Goal: Check status

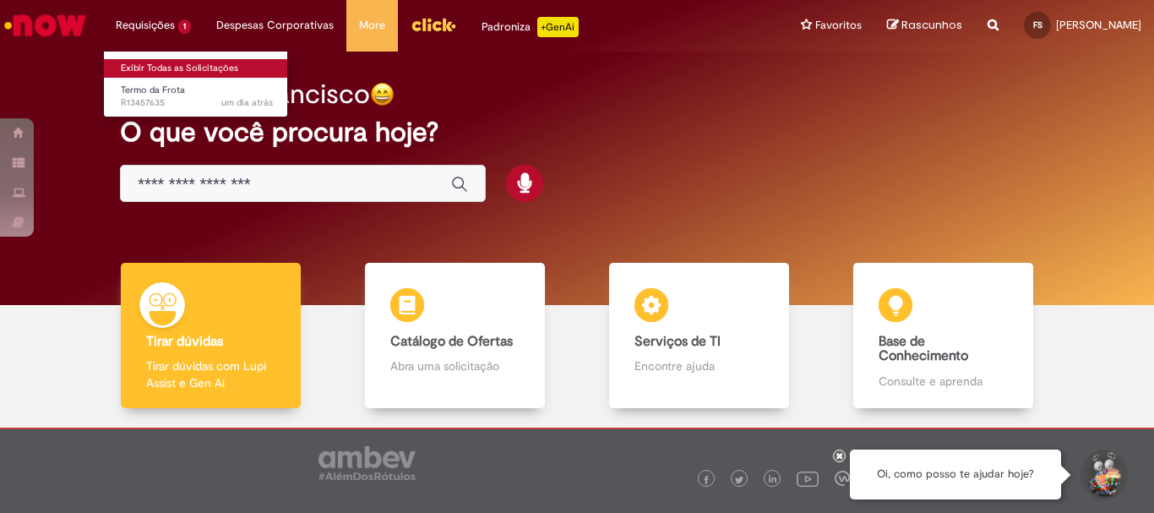
click at [161, 64] on link "Exibir Todas as Solicitações" at bounding box center [197, 68] width 186 height 19
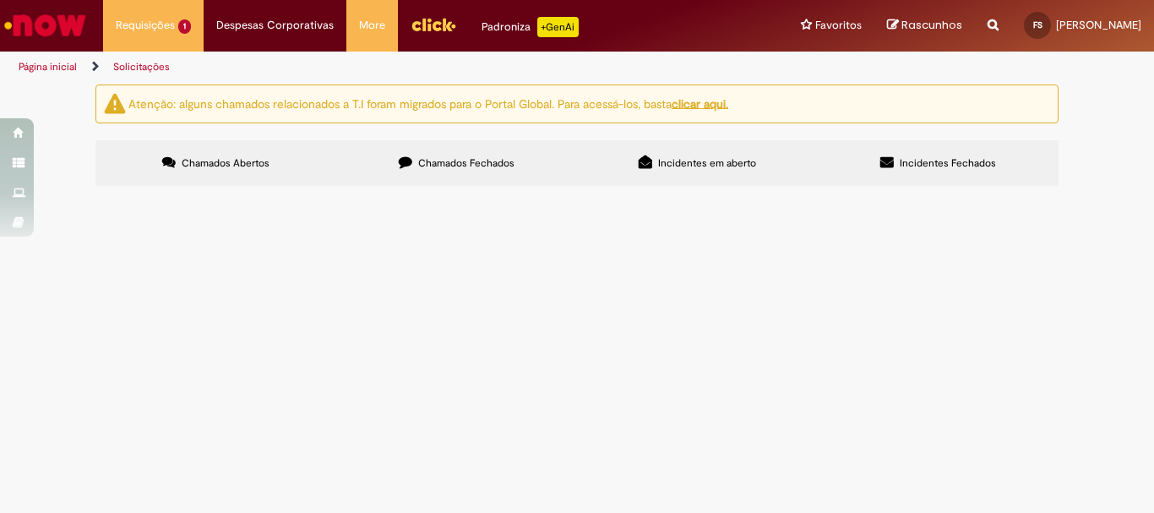
click at [0, 0] on span "Termo da Frota" at bounding box center [0, 0] width 0 height 0
click at [0, 0] on span "Em Tratamento" at bounding box center [0, 0] width 0 height 0
click at [0, 0] on span "R13457635" at bounding box center [0, 0] width 0 height 0
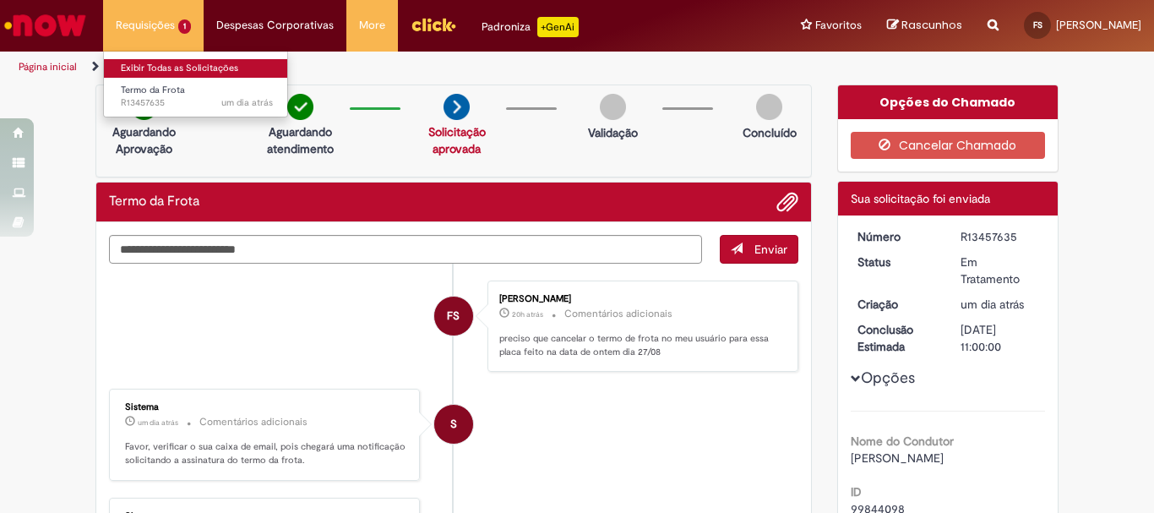
click at [169, 71] on link "Exibir Todas as Solicitações" at bounding box center [197, 68] width 186 height 19
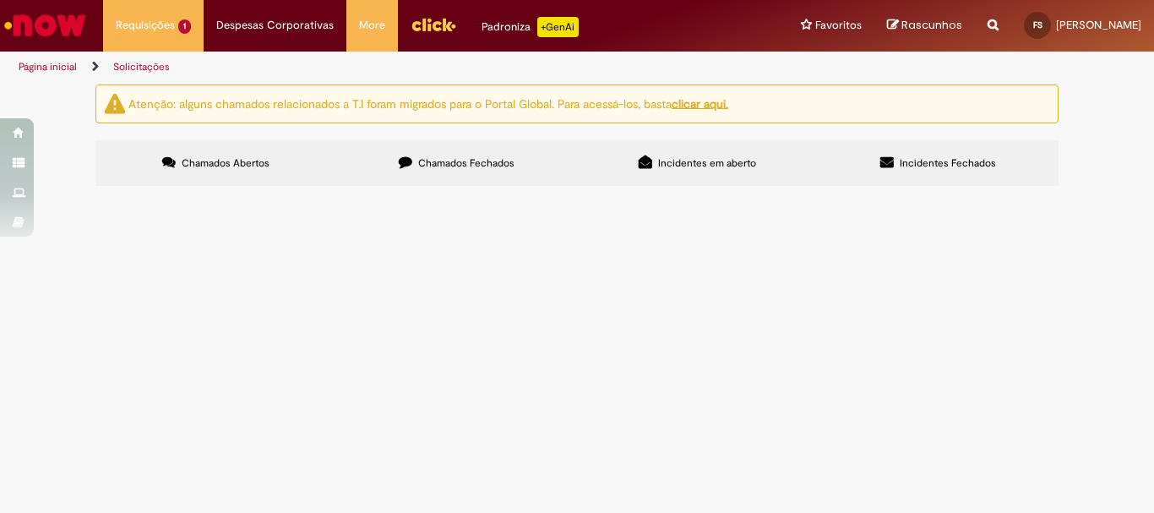
click at [512, 156] on span "Chamados Fechados" at bounding box center [466, 163] width 96 height 14
click at [0, 0] on td "Cliente foi bloqueado, mas por ser delivery, estaremos revogando seu bloqueio." at bounding box center [0, 0] width 0 height 0
click at [0, 0] on span "Cliente foi bloqueado, mas por ser delivery, estaremos revogando seu bloqueio." at bounding box center [0, 0] width 0 height 0
click at [0, 0] on span "Solicitações de cadastro Promax" at bounding box center [0, 0] width 0 height 0
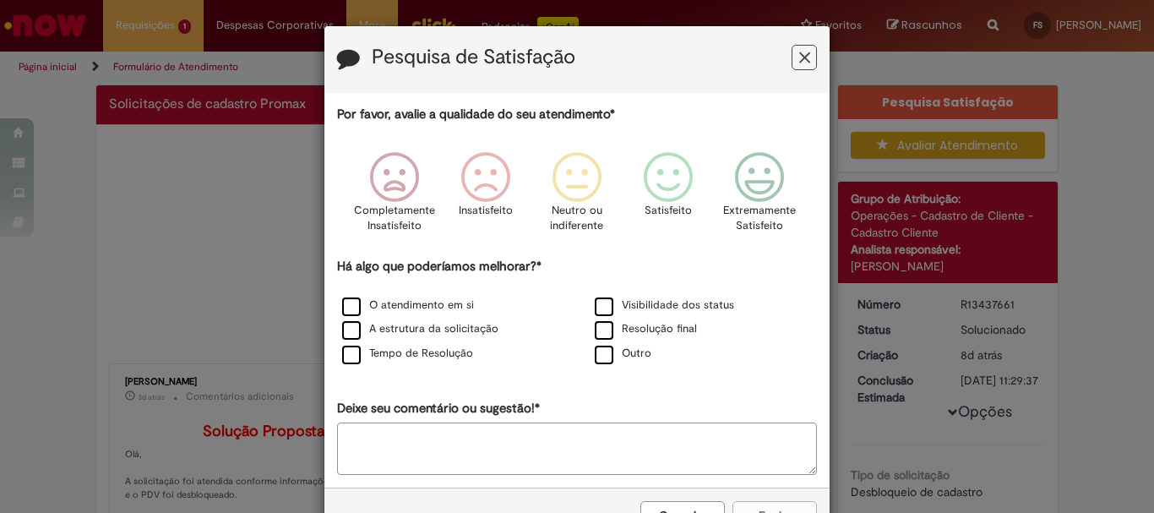
click at [804, 64] on button "Feedback" at bounding box center [804, 57] width 25 height 25
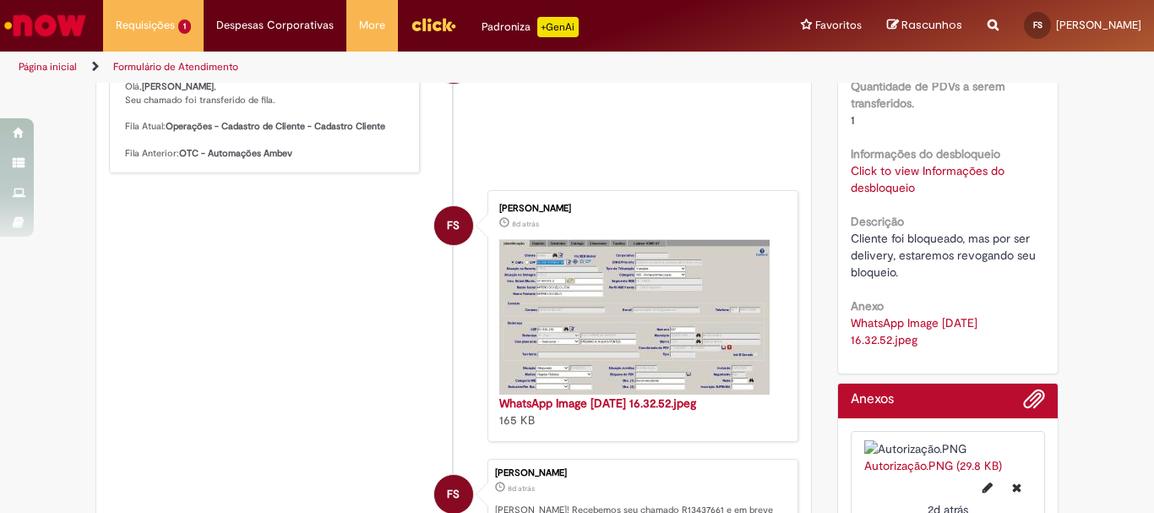
scroll to position [929, 0]
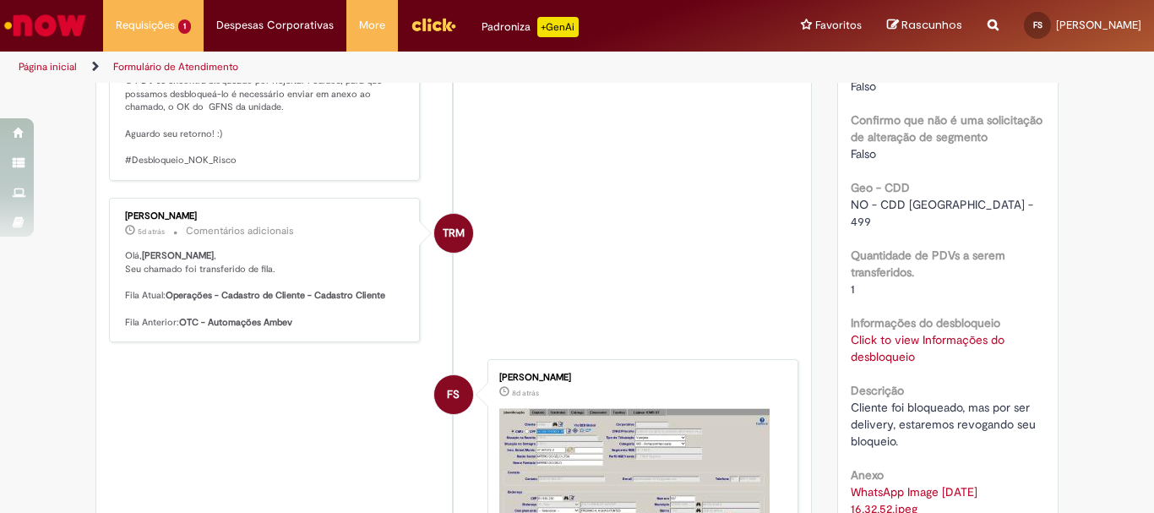
click at [879, 332] on link "Click to view Informações do desbloqueio" at bounding box center [928, 348] width 154 height 32
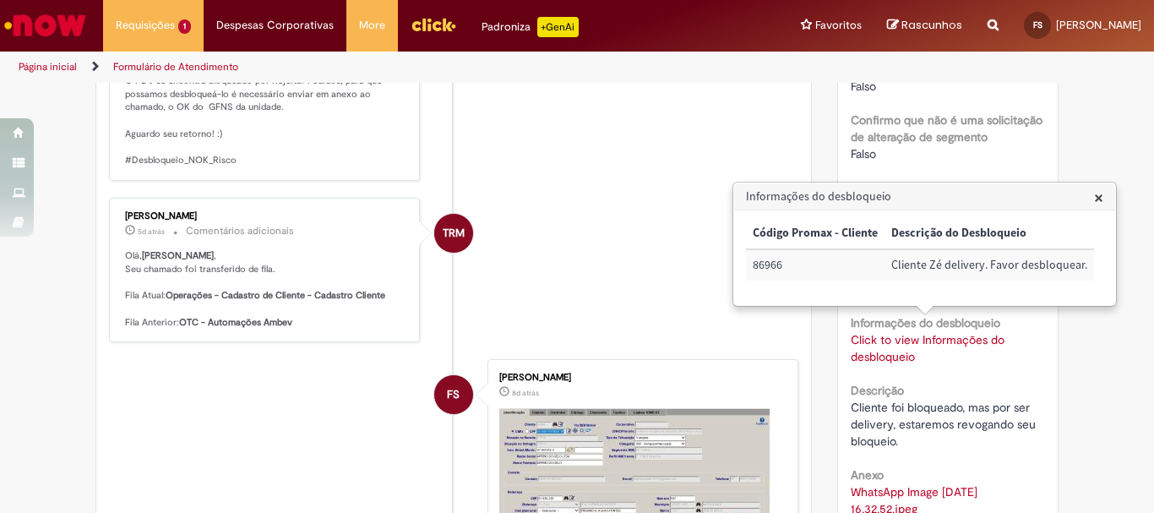
click at [1094, 192] on span "×" at bounding box center [1098, 197] width 9 height 23
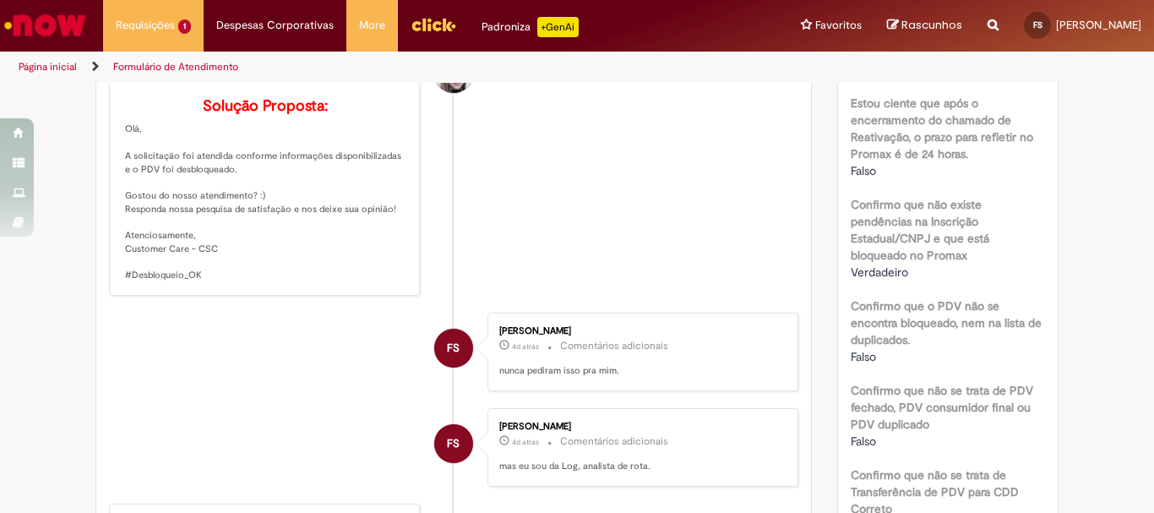
scroll to position [0, 0]
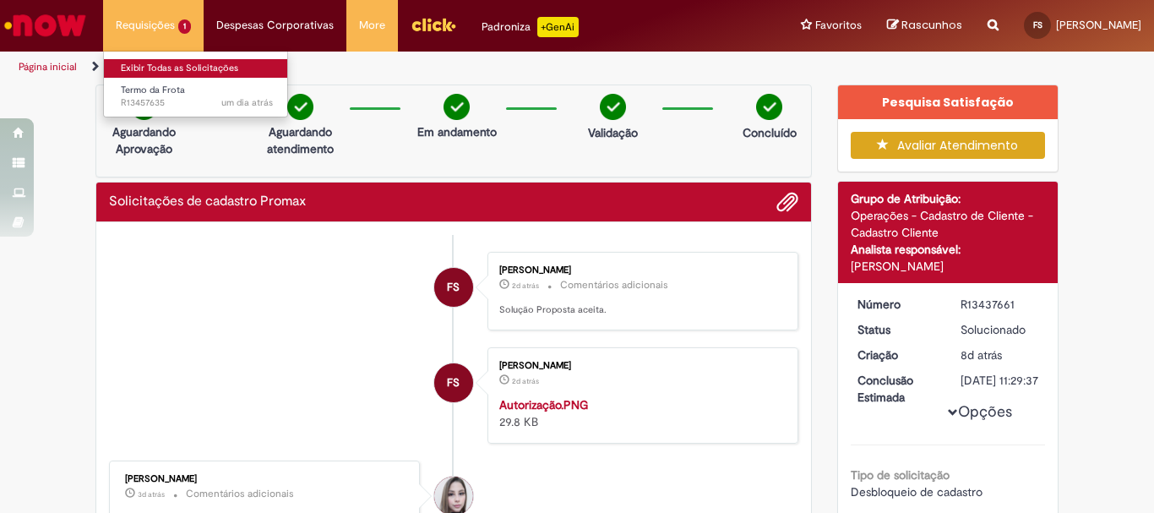
click at [191, 67] on link "Exibir Todas as Solicitações" at bounding box center [197, 68] width 186 height 19
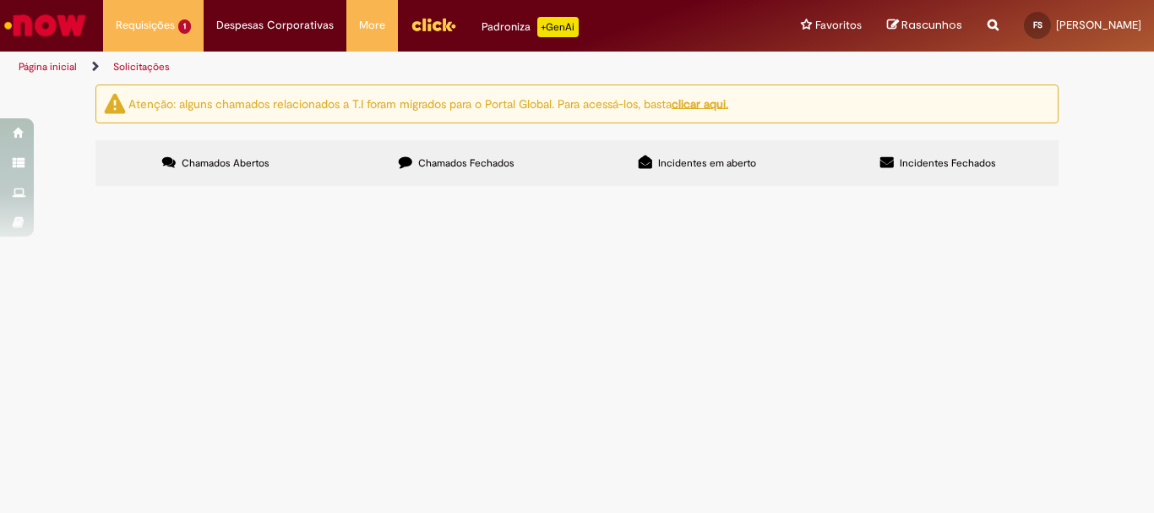
click at [432, 144] on label "Chamados Fechados" at bounding box center [456, 163] width 241 height 46
click at [0, 0] on span "Devolver notas do mapa 216112. Notas: 522410, 522411 e 522412, conforme anexo. …" at bounding box center [0, 0] width 0 height 0
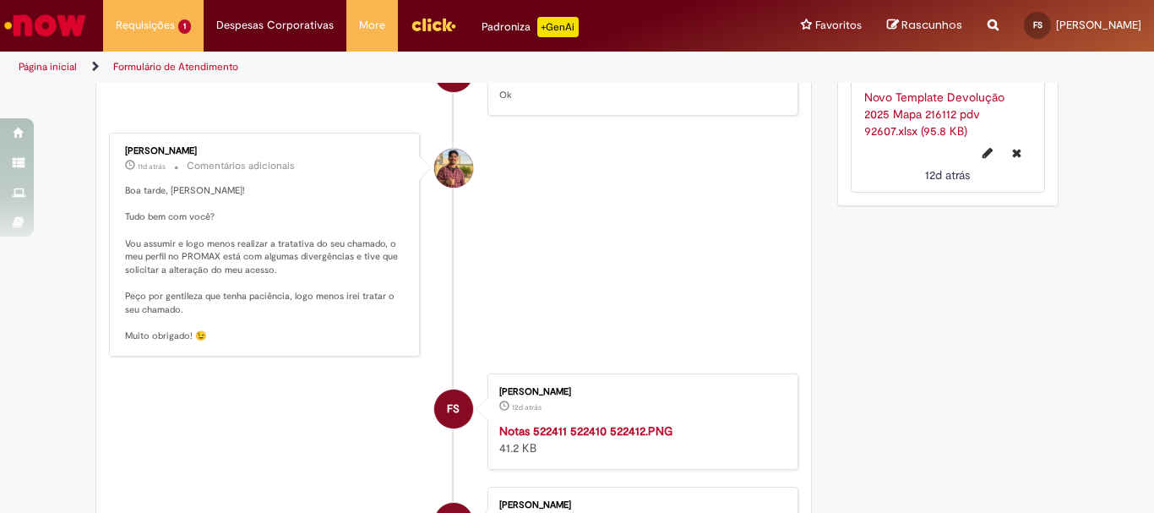
scroll to position [520, 0]
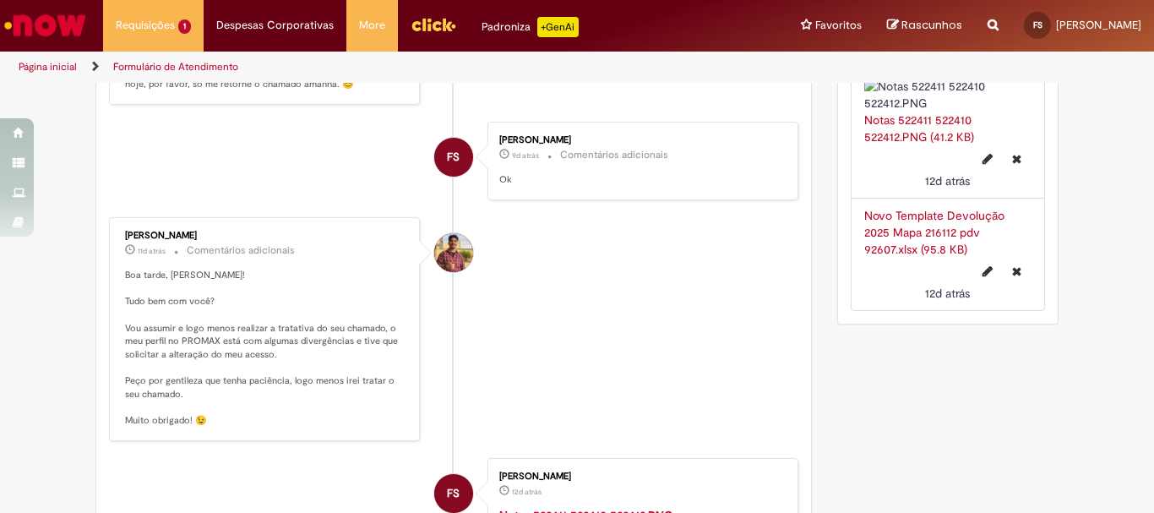
click at [936, 257] on link "Novo Template Devolução 2025 Mapa 216112 pdv 92607.xlsx (95.8 KB)" at bounding box center [934, 232] width 140 height 49
click at [918, 144] on link "Notas 522411 522410 522412.PNG (41.2 KB)" at bounding box center [919, 128] width 110 height 32
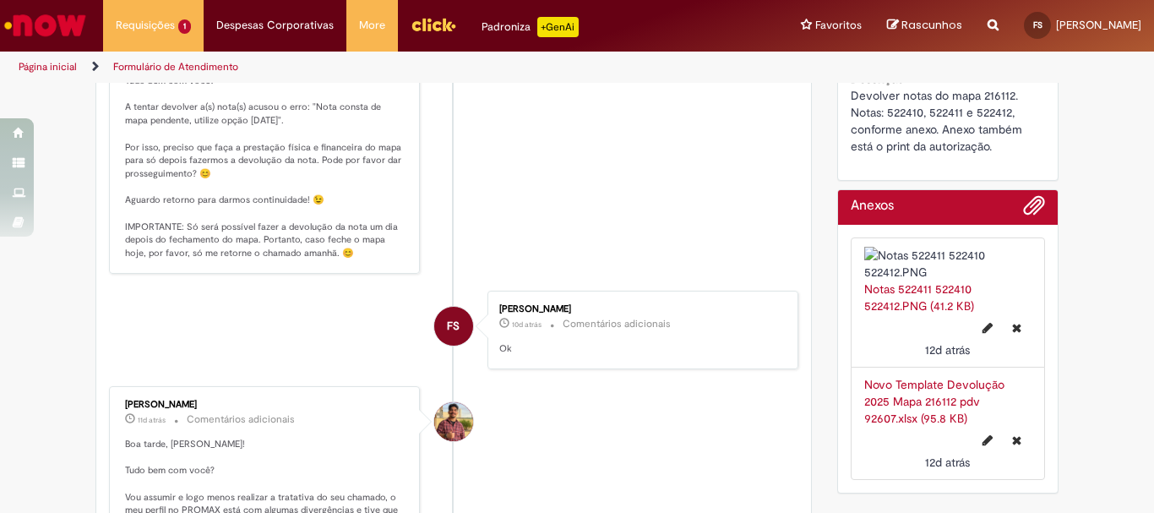
scroll to position [435, 0]
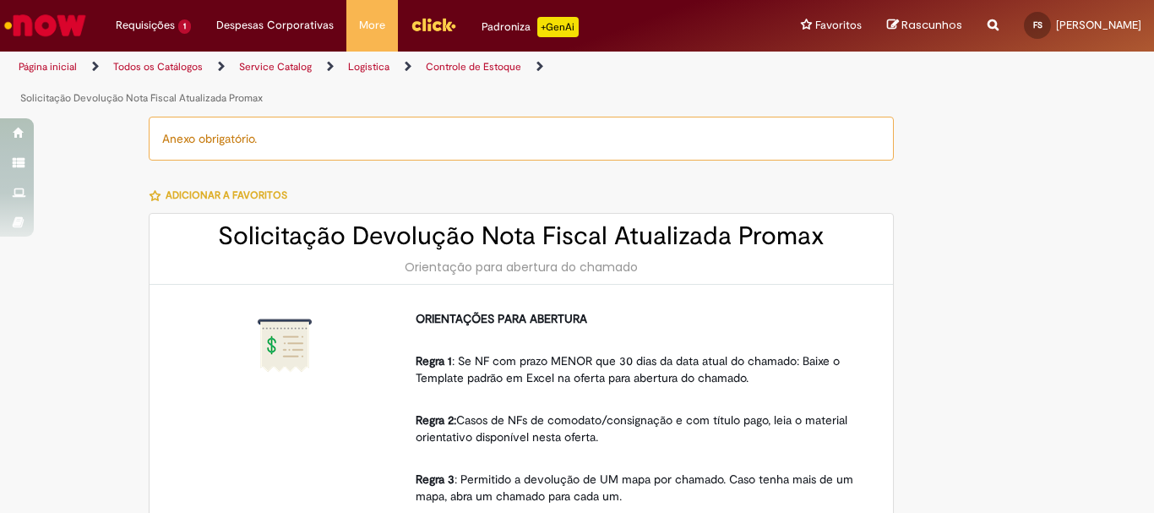
type input "********"
type input "**********"
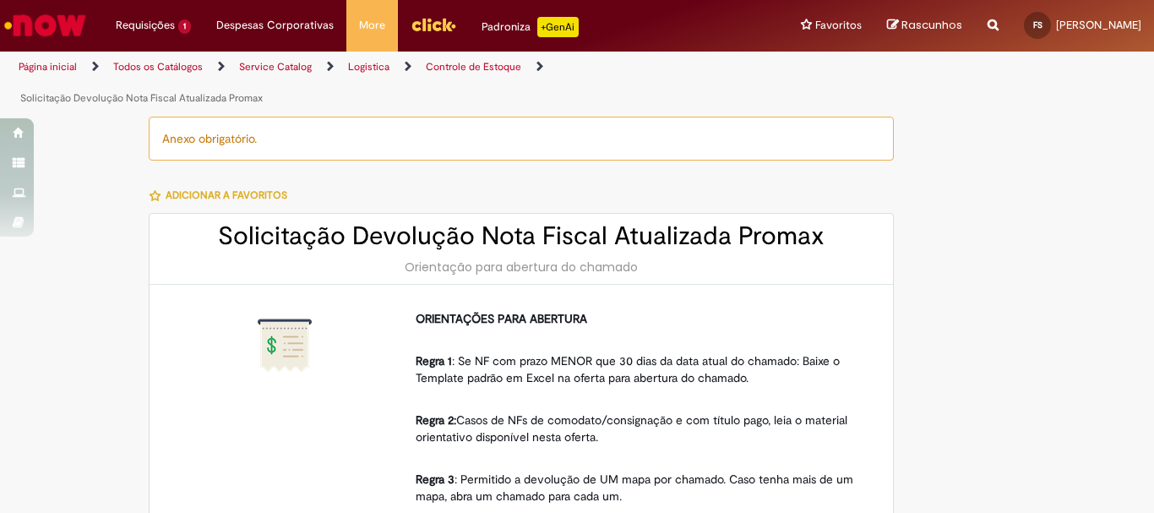
type input "****"
type input "**********"
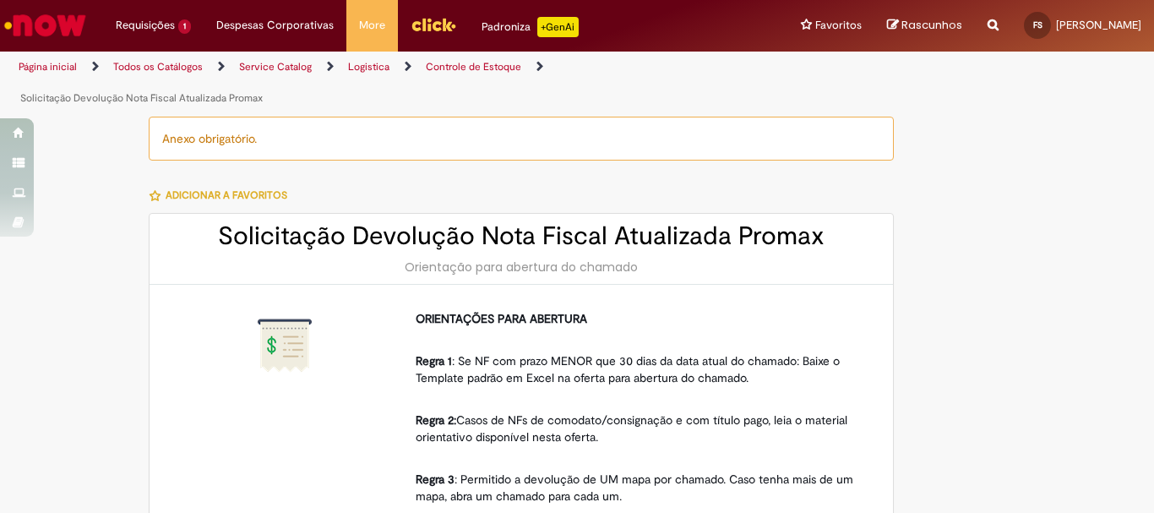
type input "**********"
